Goal: Share content: Share content

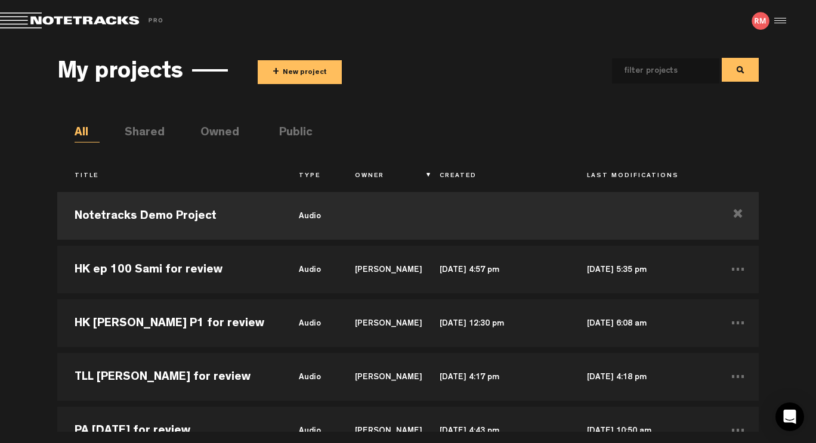
click at [317, 79] on button "+ New project" at bounding box center [300, 72] width 84 height 24
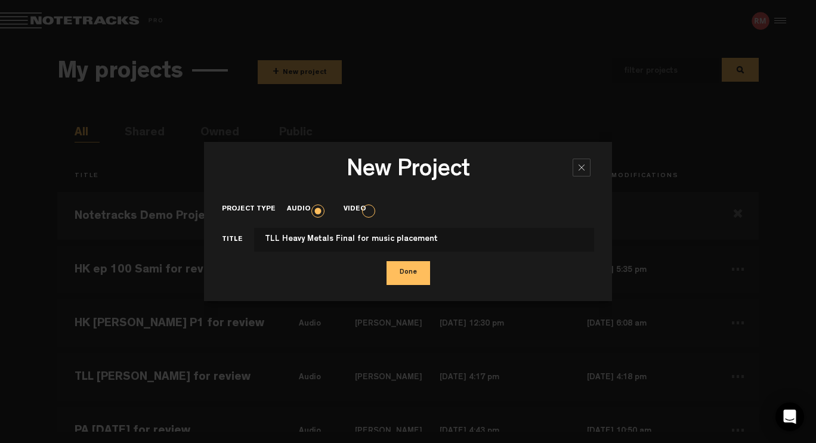
type input "TLL Heavy Metals Final for music placement"
click at [419, 276] on button "Done" at bounding box center [408, 273] width 44 height 24
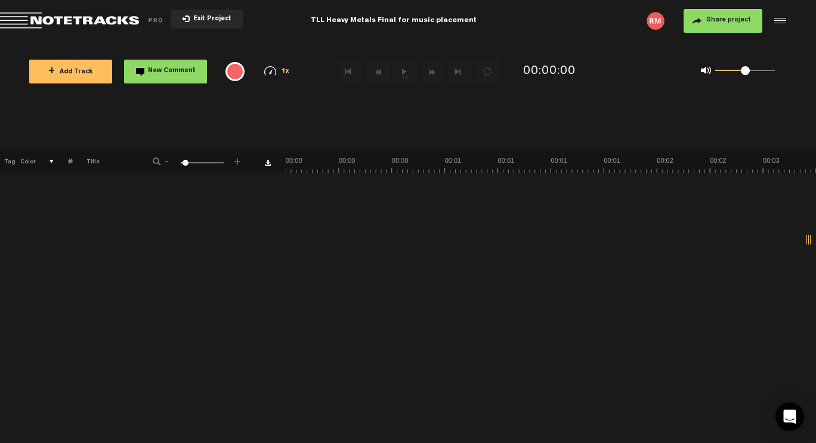
click at [77, 79] on button "+ Add Track" at bounding box center [70, 72] width 83 height 24
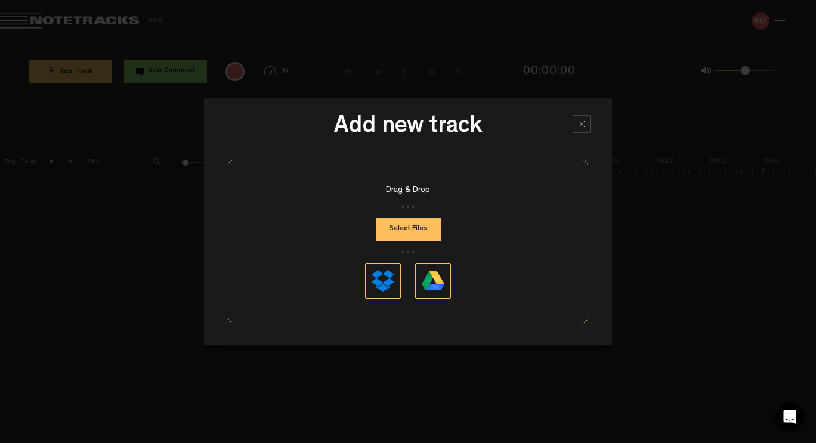
click at [417, 232] on button "Select Files" at bounding box center [408, 230] width 65 height 24
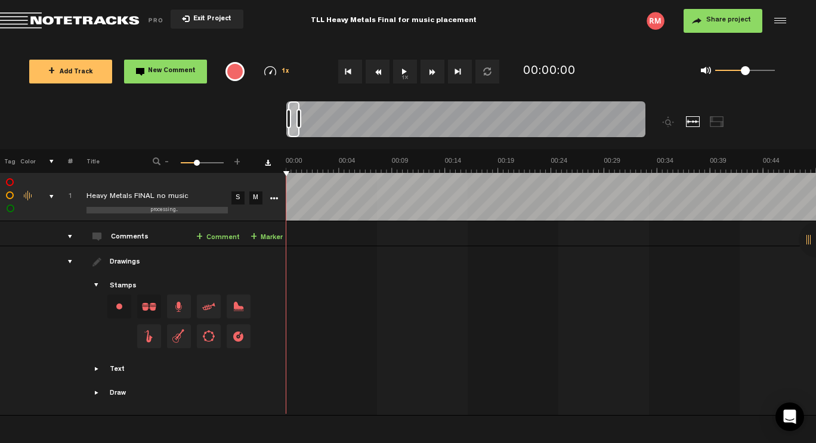
click at [738, 24] on span "Share project" at bounding box center [728, 20] width 45 height 7
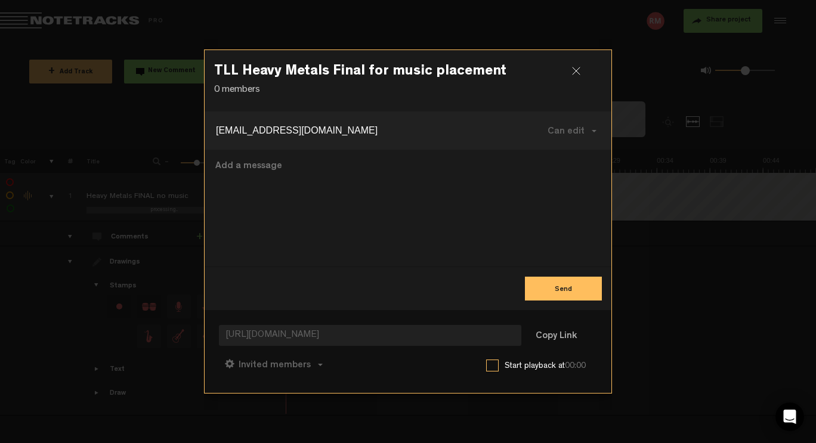
type input "[EMAIL_ADDRESS][DOMAIN_NAME]"
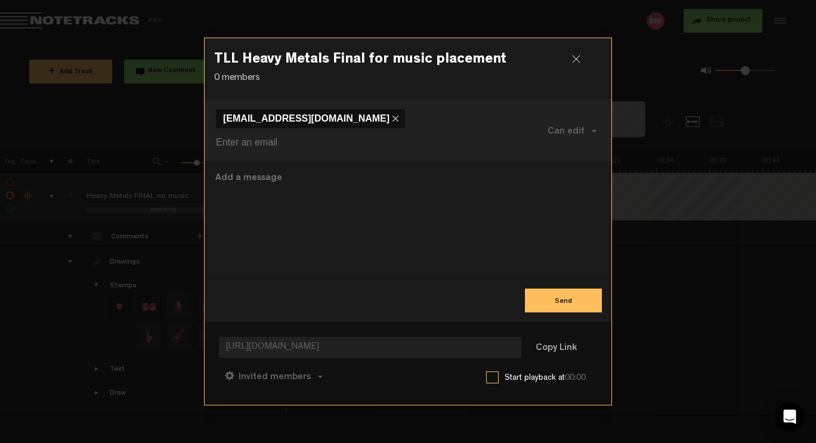
click at [564, 289] on button "Send" at bounding box center [563, 301] width 77 height 24
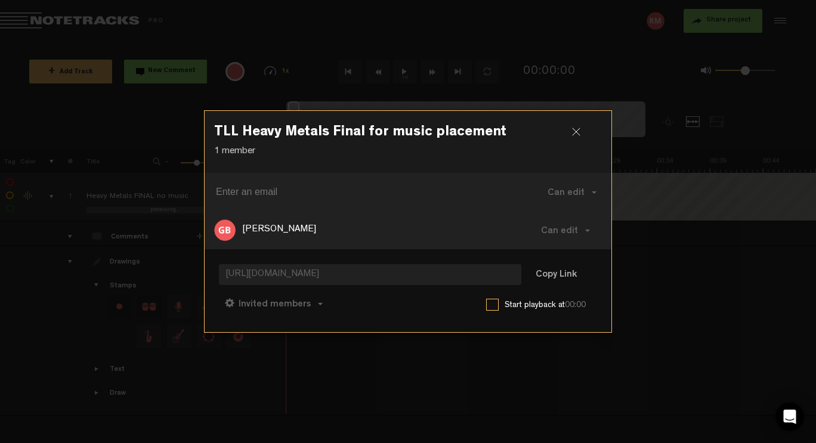
drag, startPoint x: 578, startPoint y: 133, endPoint x: 552, endPoint y: 180, distance: 53.9
click at [578, 132] on div at bounding box center [581, 137] width 18 height 18
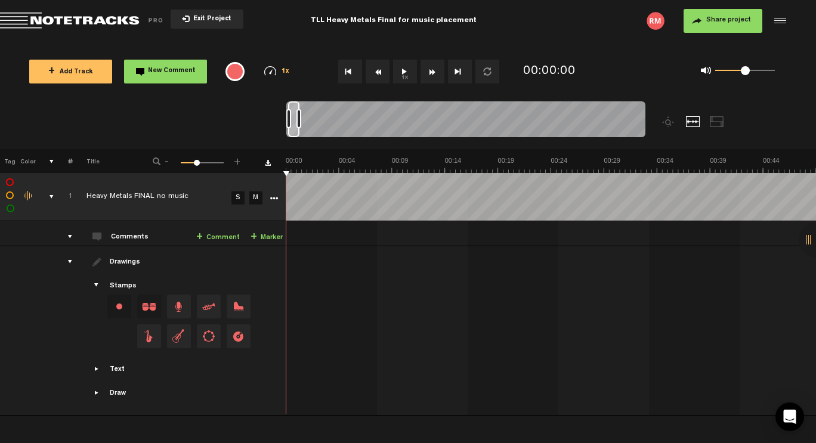
click at [207, 29] on button "Exit Project" at bounding box center [207, 19] width 73 height 19
